Goal: Check status

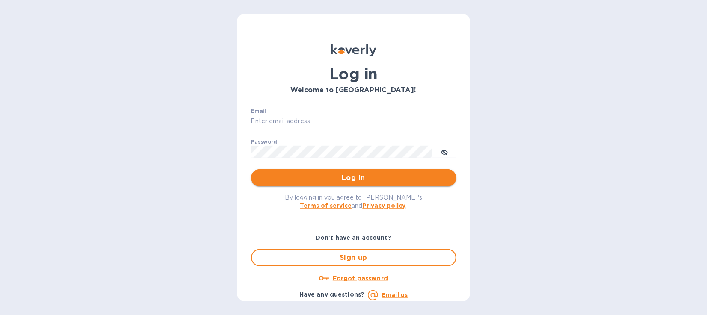
type input "[EMAIL_ADDRESS][DOMAIN_NAME]"
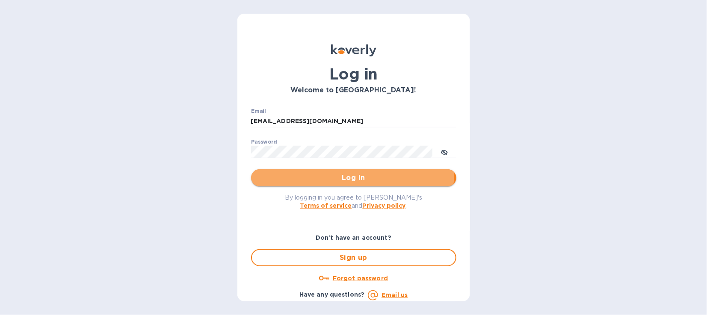
click at [330, 173] on span "Log in" at bounding box center [354, 178] width 192 height 10
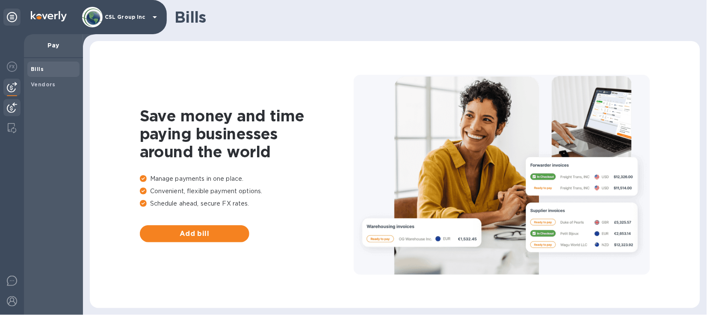
click at [14, 104] on img at bounding box center [12, 108] width 10 height 10
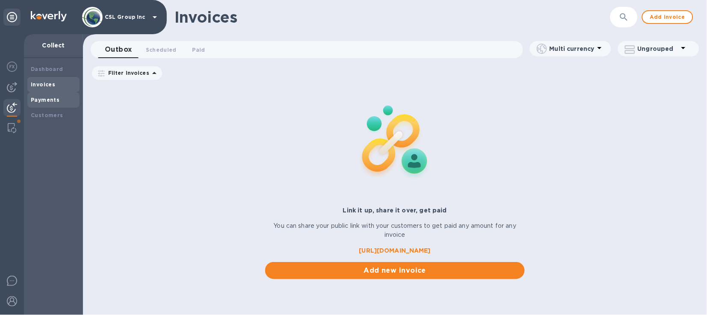
click at [47, 98] on b "Payments" at bounding box center [45, 100] width 29 height 6
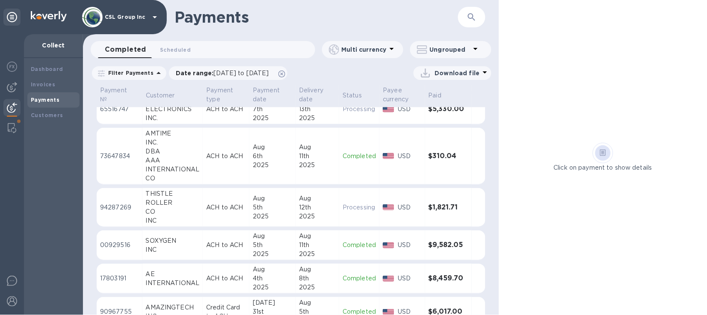
scroll to position [321, 0]
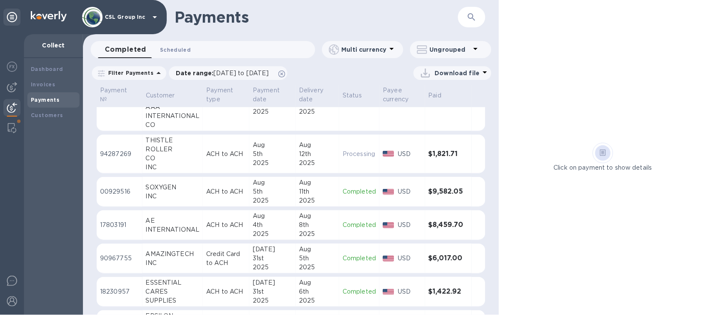
click at [175, 50] on span "Scheduled 0" at bounding box center [175, 49] width 31 height 9
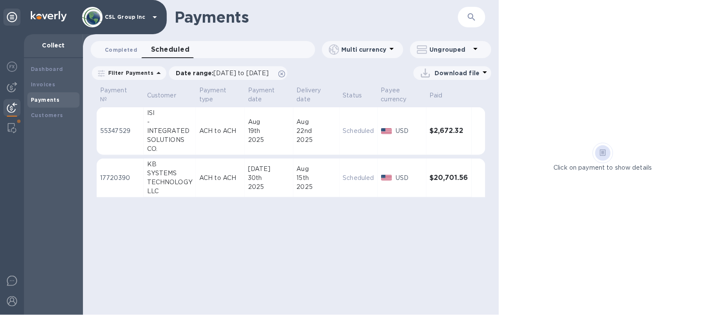
click at [126, 51] on span "Completed 0" at bounding box center [121, 49] width 33 height 9
